Goal: Task Accomplishment & Management: Manage account settings

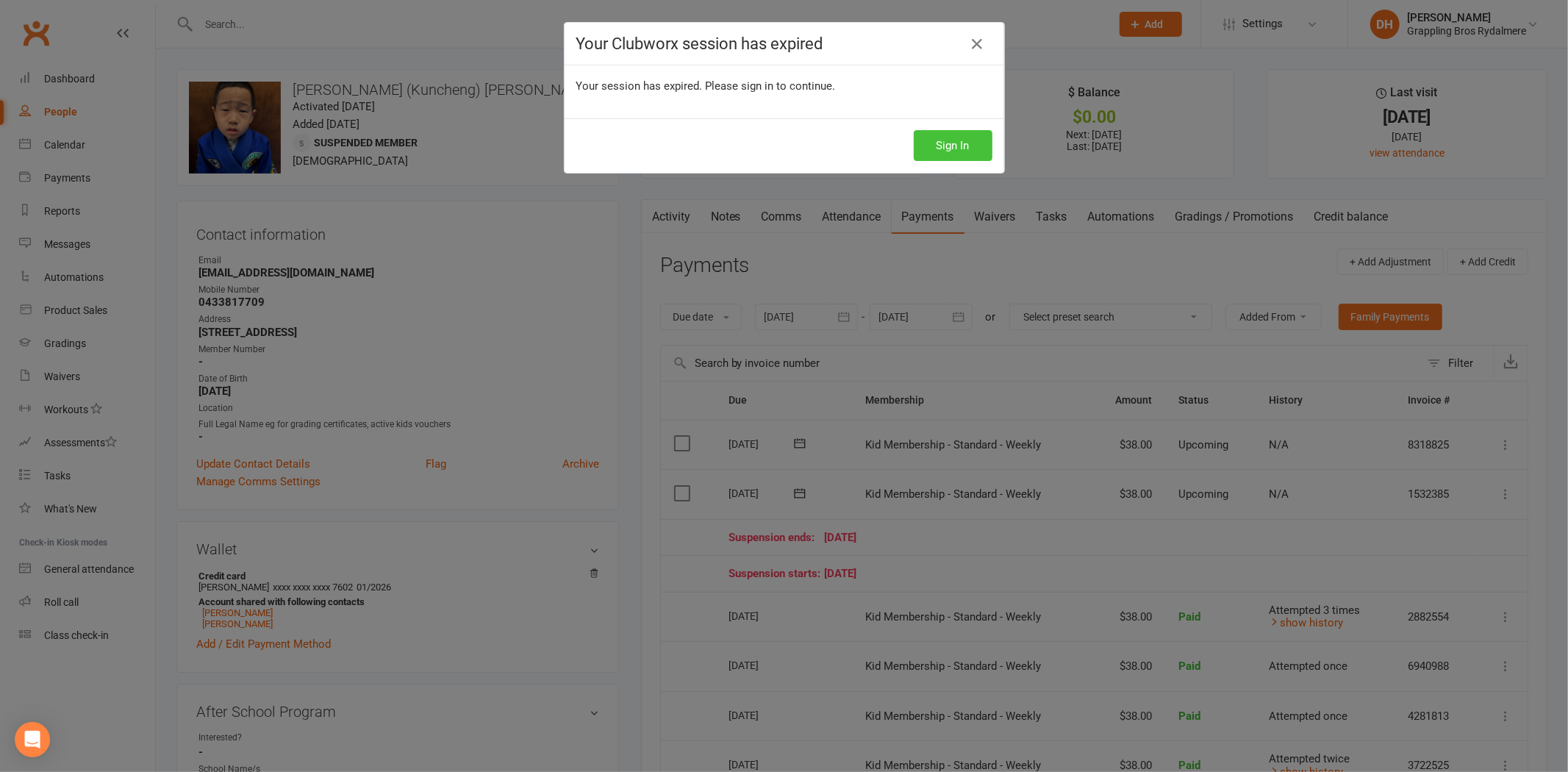
click at [960, 147] on button "Sign In" at bounding box center [954, 145] width 79 height 31
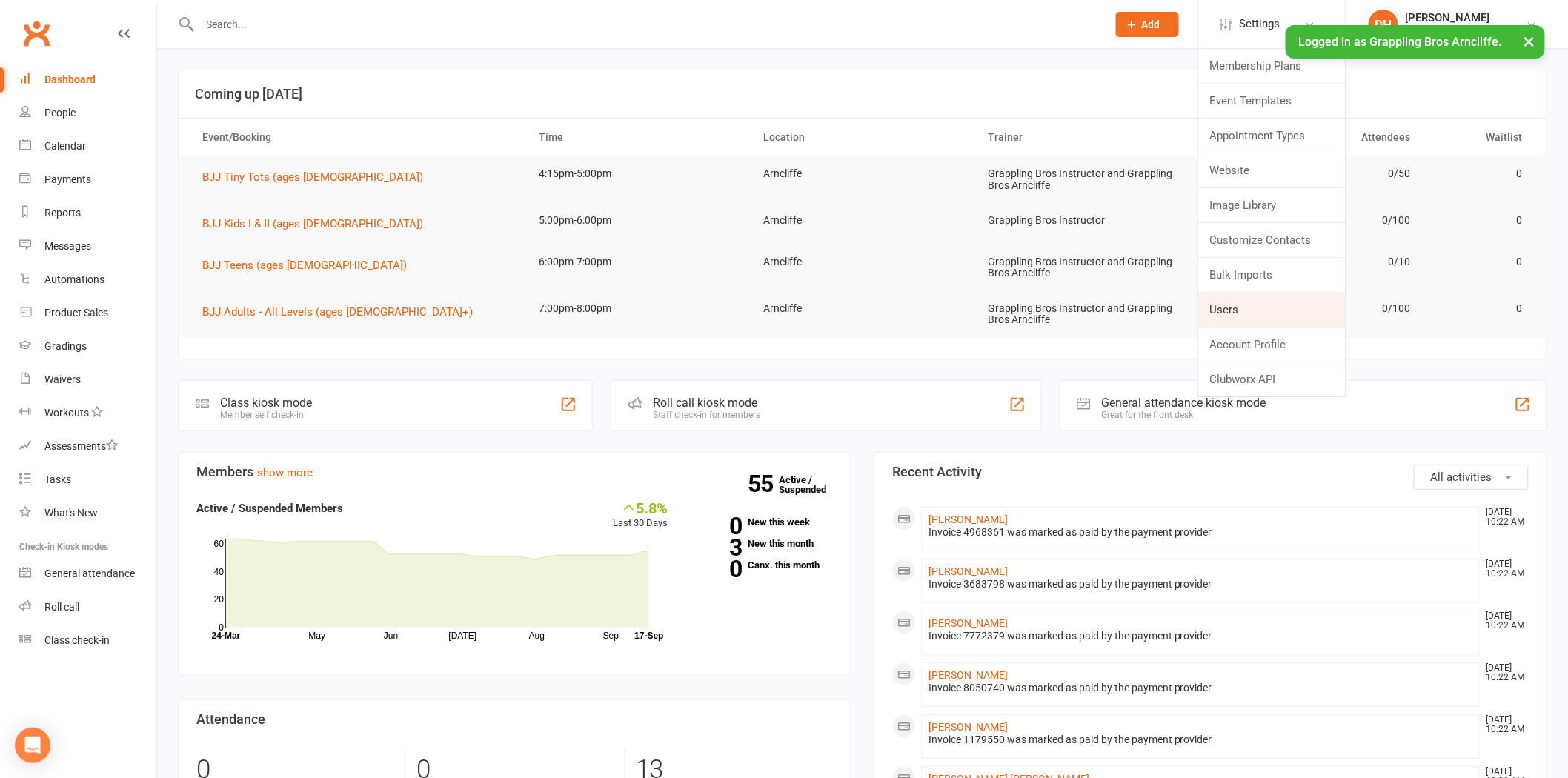
click at [1265, 302] on link "Users" at bounding box center [1271, 309] width 147 height 34
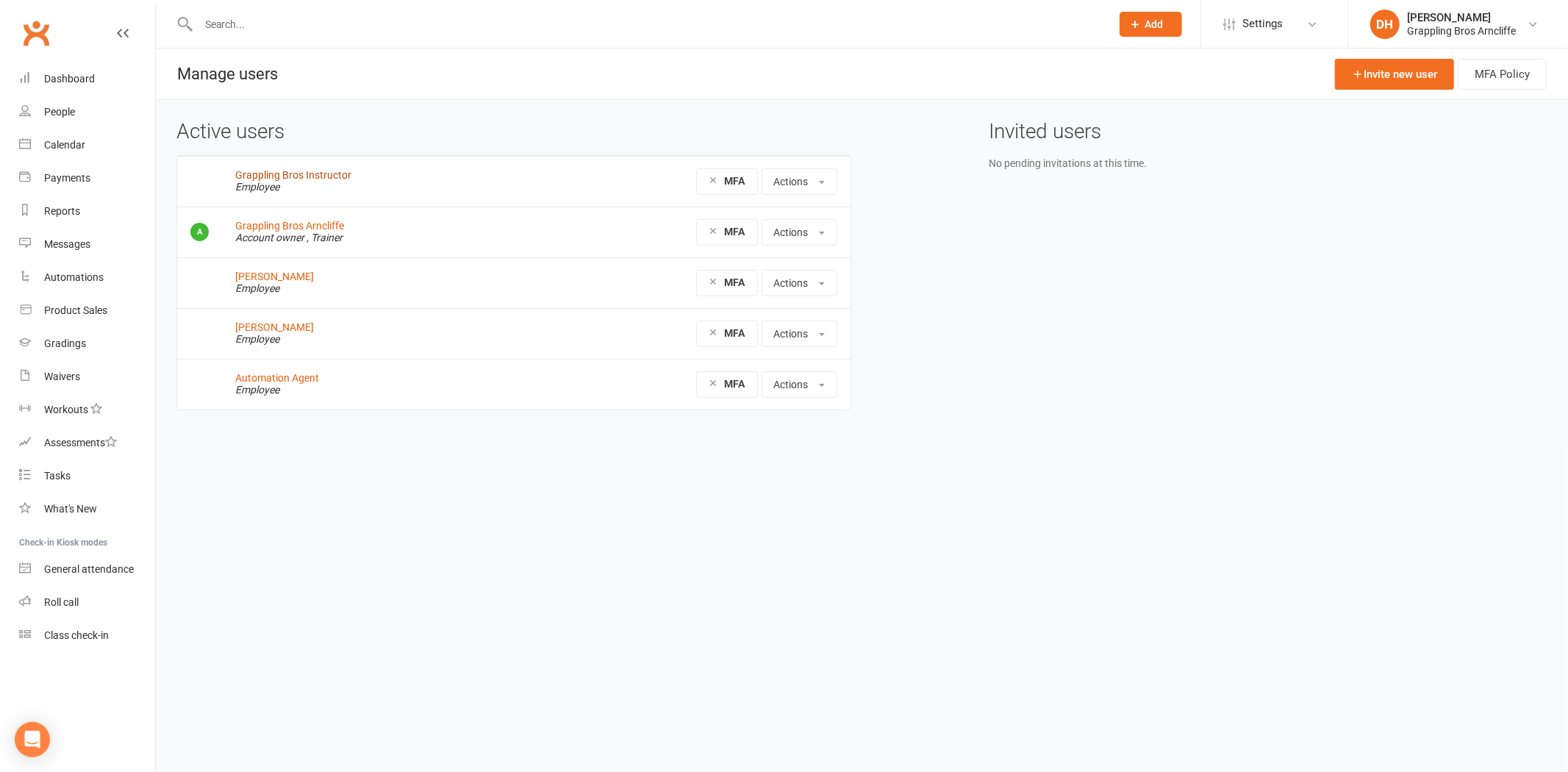
click at [284, 172] on link "Grappling Bros Instructor" at bounding box center [293, 175] width 116 height 12
